Goal: Task Accomplishment & Management: Use online tool/utility

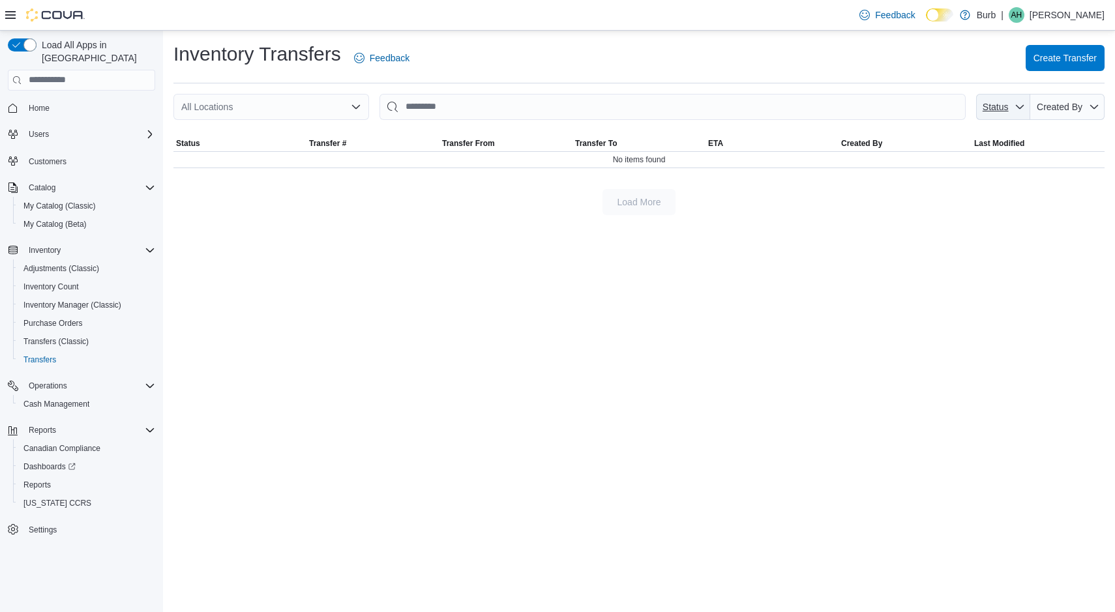
click at [1019, 106] on icon "button" at bounding box center [1020, 107] width 10 height 10
click at [984, 175] on span "Receiving" at bounding box center [1013, 179] width 154 height 16
click at [968, 185] on span "Shipped" at bounding box center [1003, 179] width 154 height 16
click at [966, 179] on span "Pending" at bounding box center [1003, 179] width 154 height 16
type input "**********"
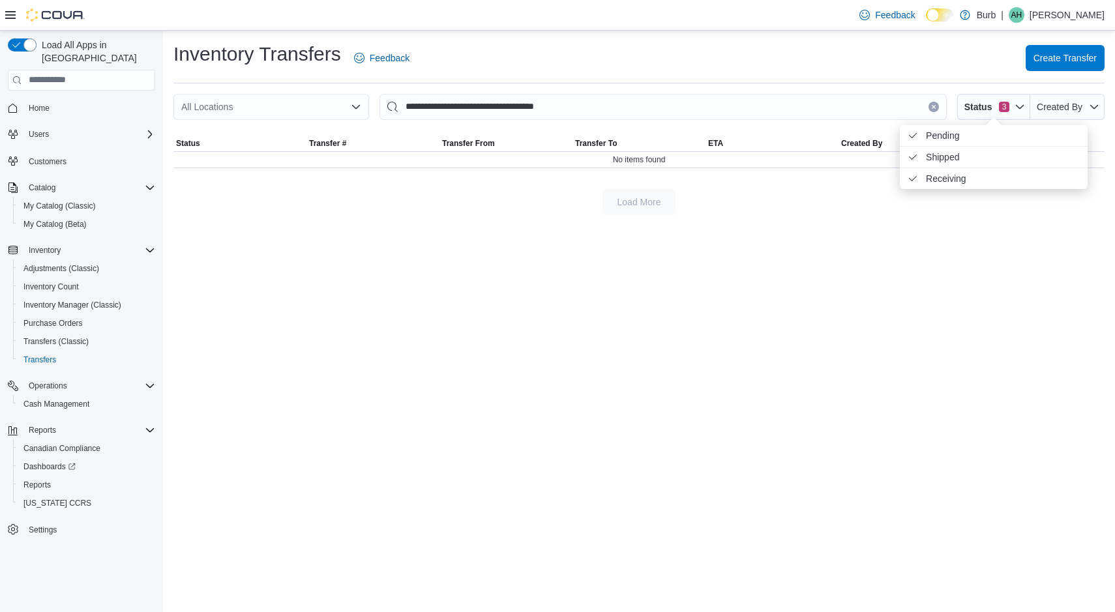
click at [967, 256] on div "**********" at bounding box center [639, 322] width 952 height 582
click at [40, 480] on span "Reports" at bounding box center [36, 485] width 27 height 10
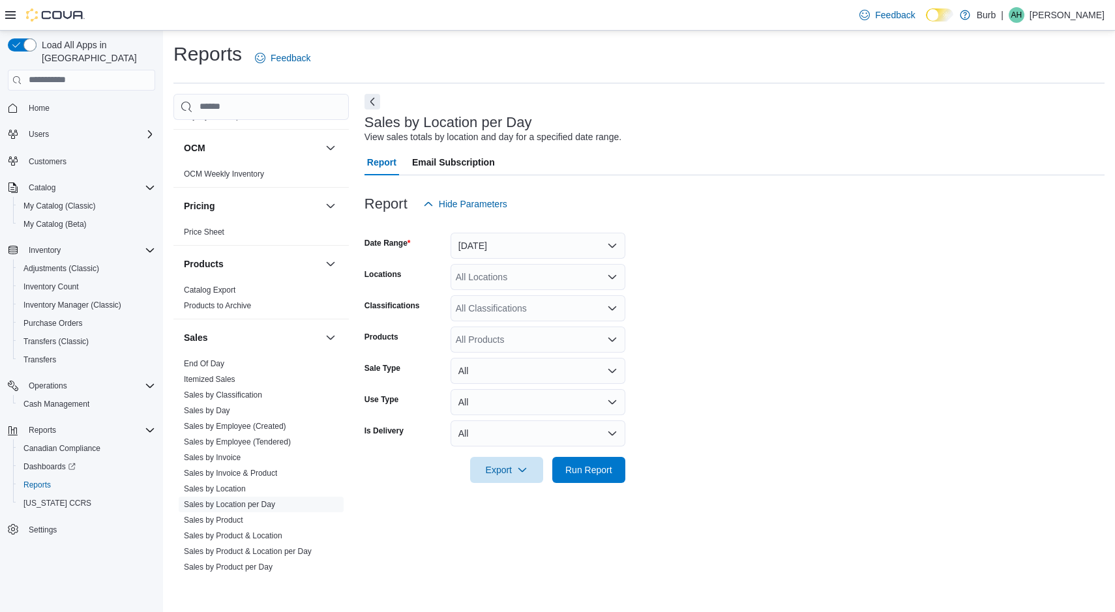
scroll to position [794, 0]
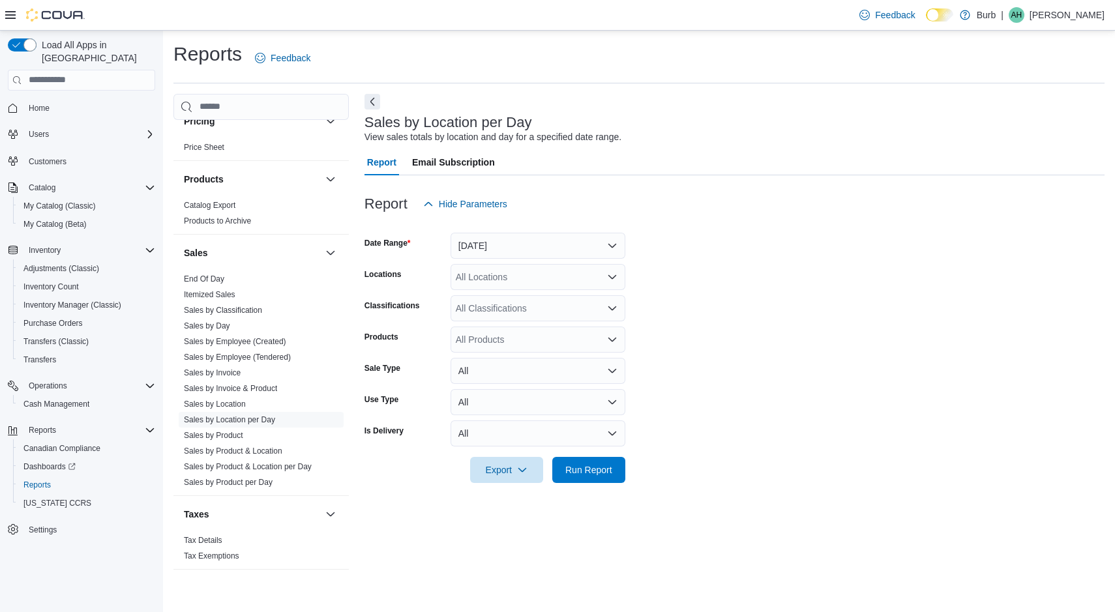
click at [206, 275] on link "End Of Day" at bounding box center [204, 279] width 40 height 9
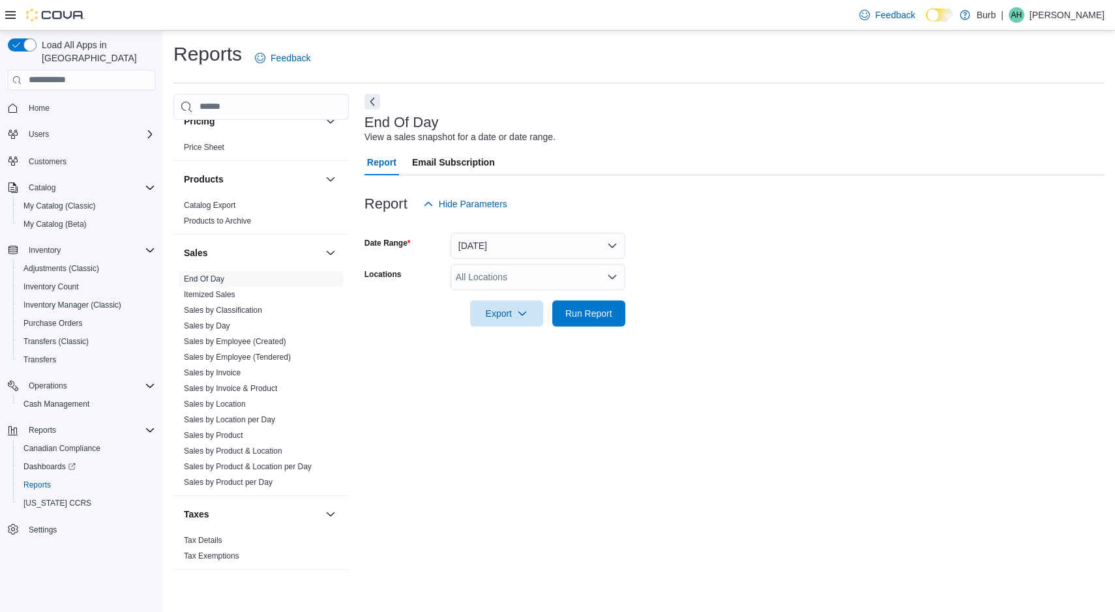
click at [535, 278] on div "All Locations" at bounding box center [538, 277] width 175 height 26
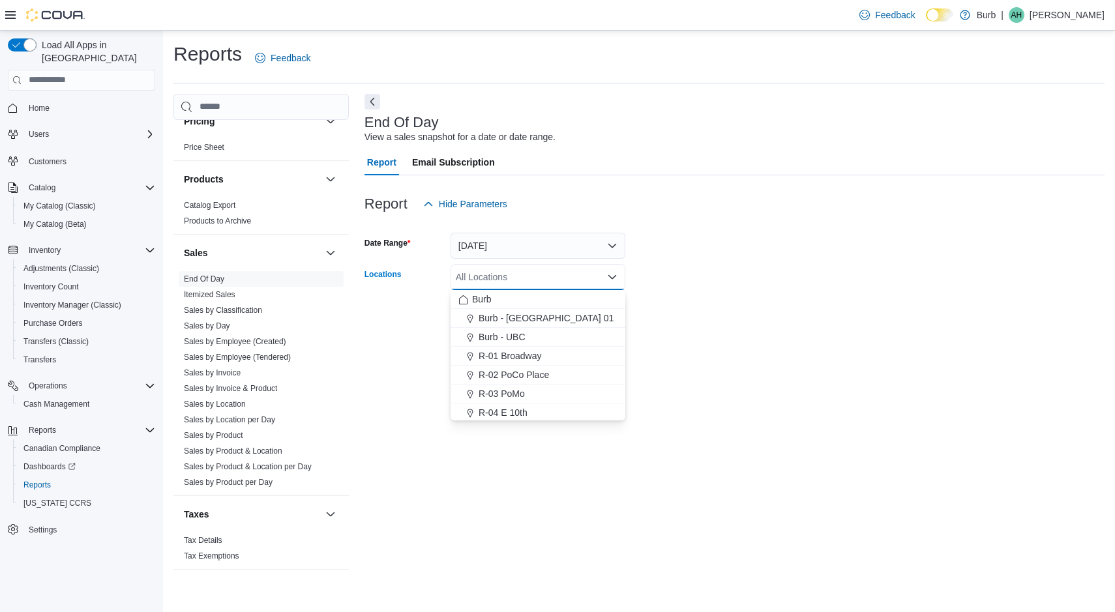
click at [519, 407] on span "R-04 E 10th" at bounding box center [503, 412] width 49 height 13
drag, startPoint x: 764, startPoint y: 277, endPoint x: 748, endPoint y: 282, distance: 17.1
click at [765, 277] on form "Date Range [DATE] Locations R-04 E 10th Combo box. Selected. R-04 E 10th. Press…" at bounding box center [735, 272] width 740 height 110
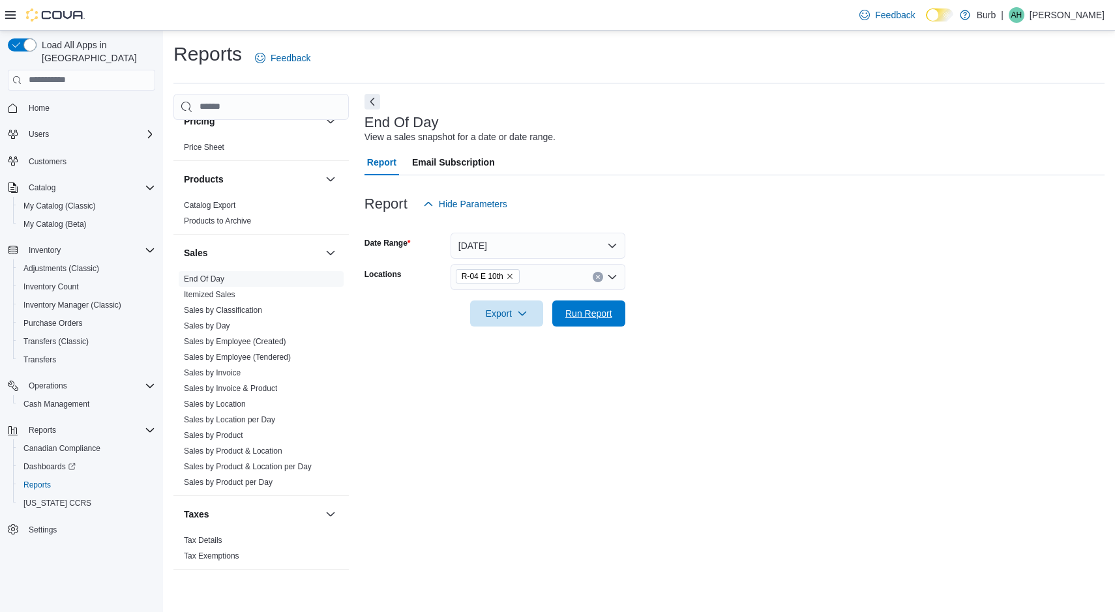
click at [606, 307] on span "Run Report" at bounding box center [588, 313] width 47 height 13
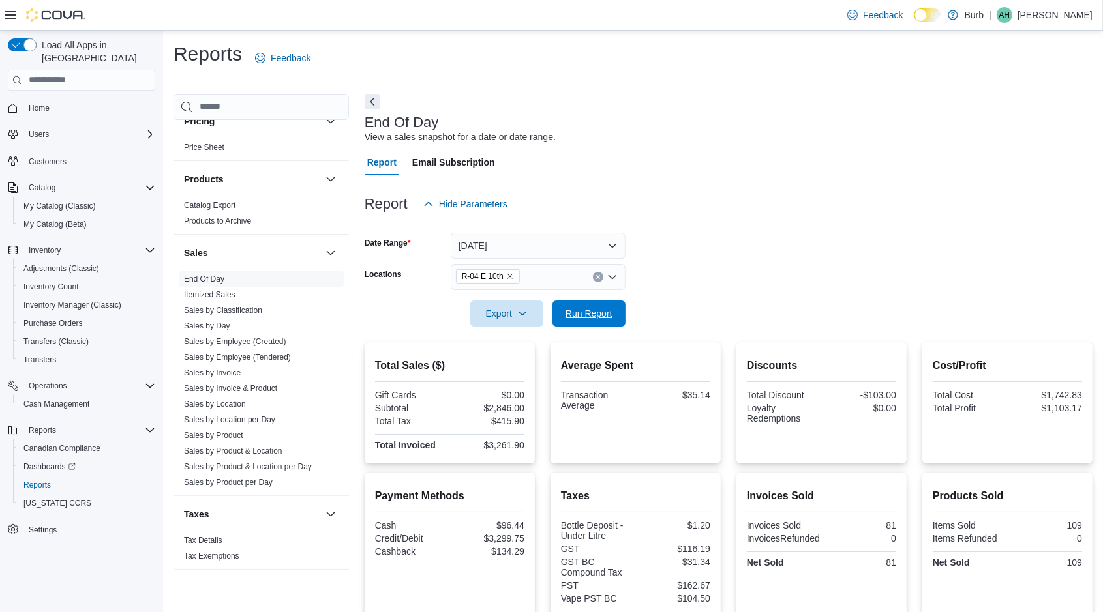
click at [586, 312] on span "Run Report" at bounding box center [588, 313] width 47 height 13
